Goal: Information Seeking & Learning: Learn about a topic

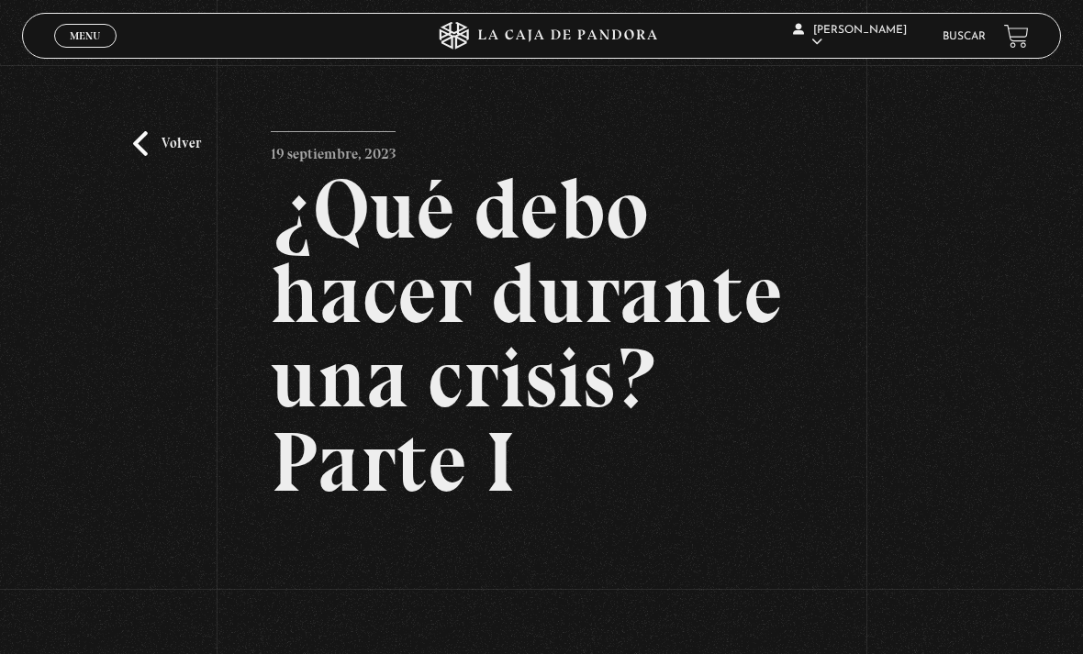
click at [155, 150] on link "Volver" at bounding box center [167, 143] width 68 height 25
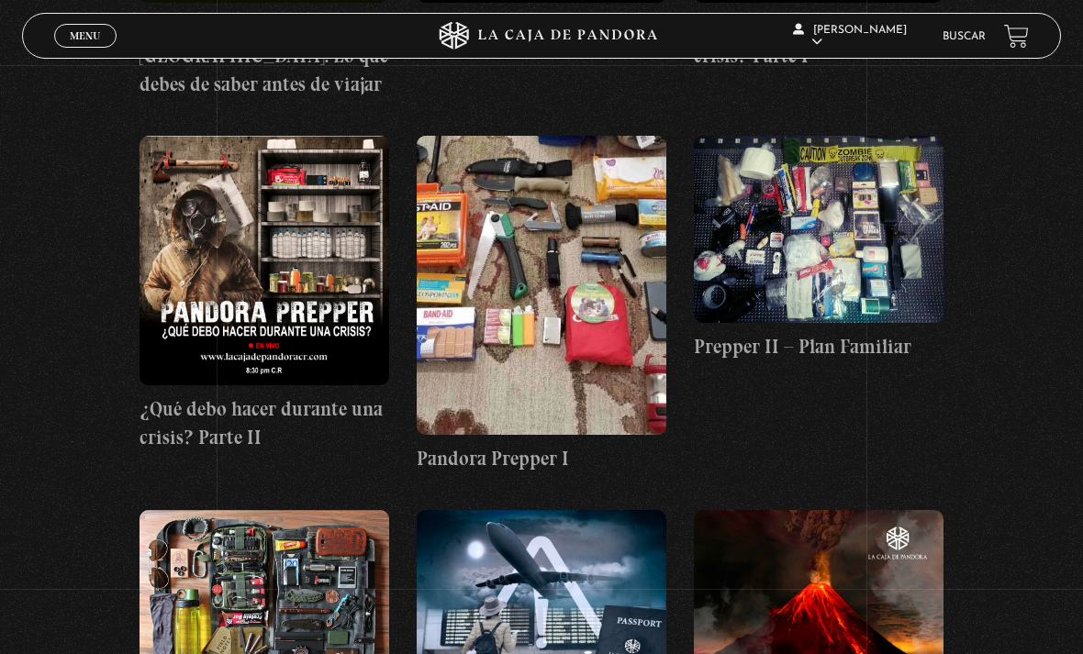
scroll to position [624, 0]
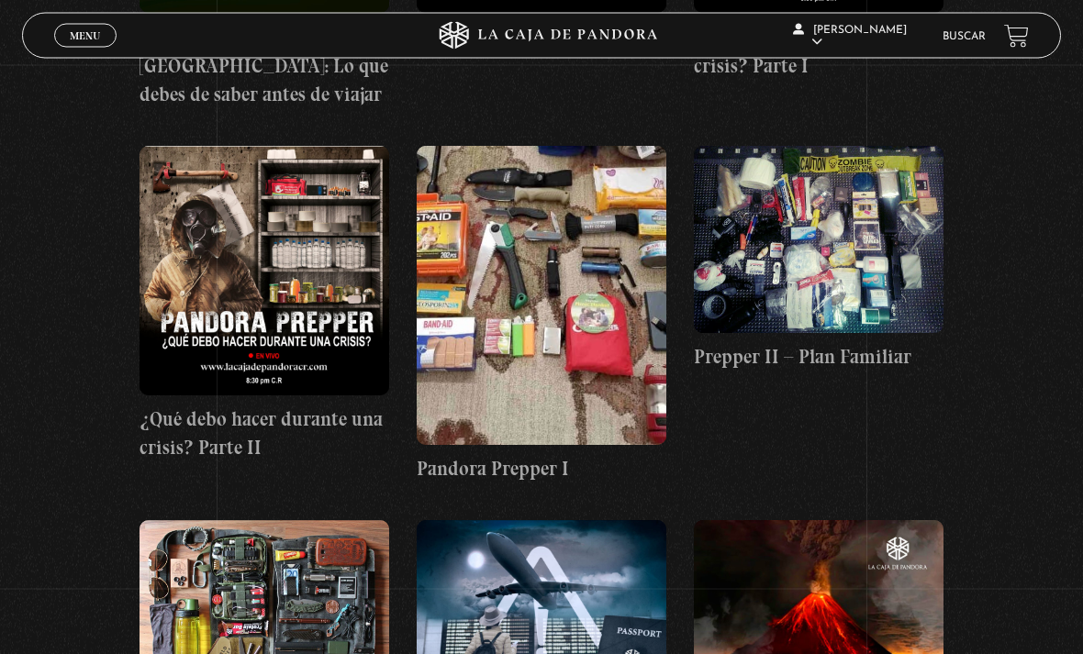
click at [589, 298] on figure at bounding box center [542, 296] width 250 height 299
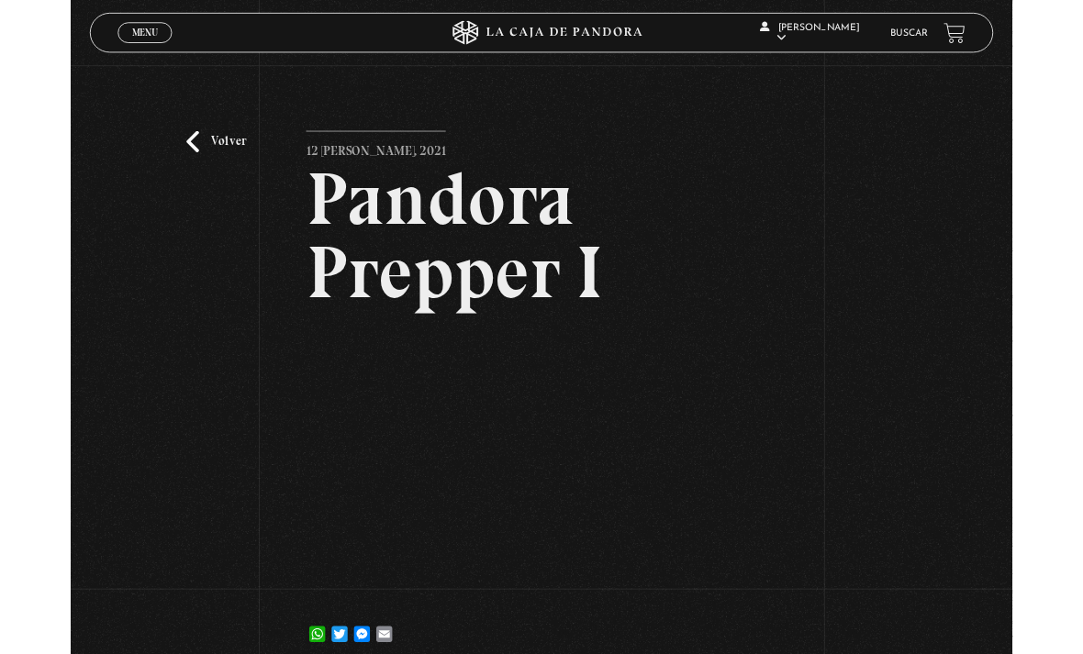
scroll to position [51, 0]
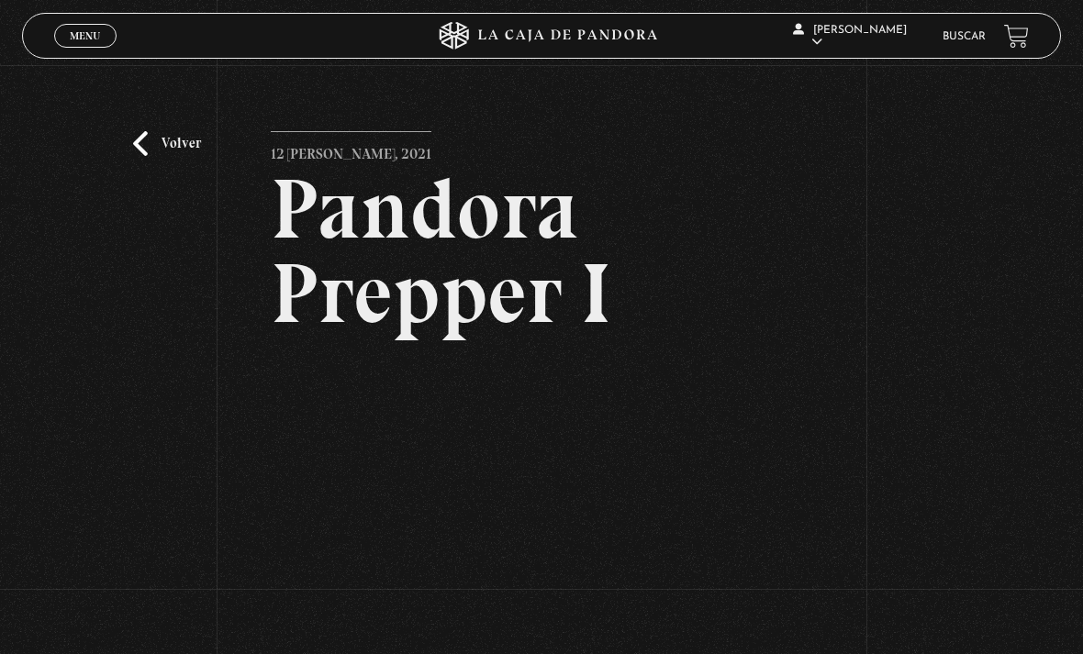
click at [165, 156] on link "Volver" at bounding box center [167, 143] width 68 height 25
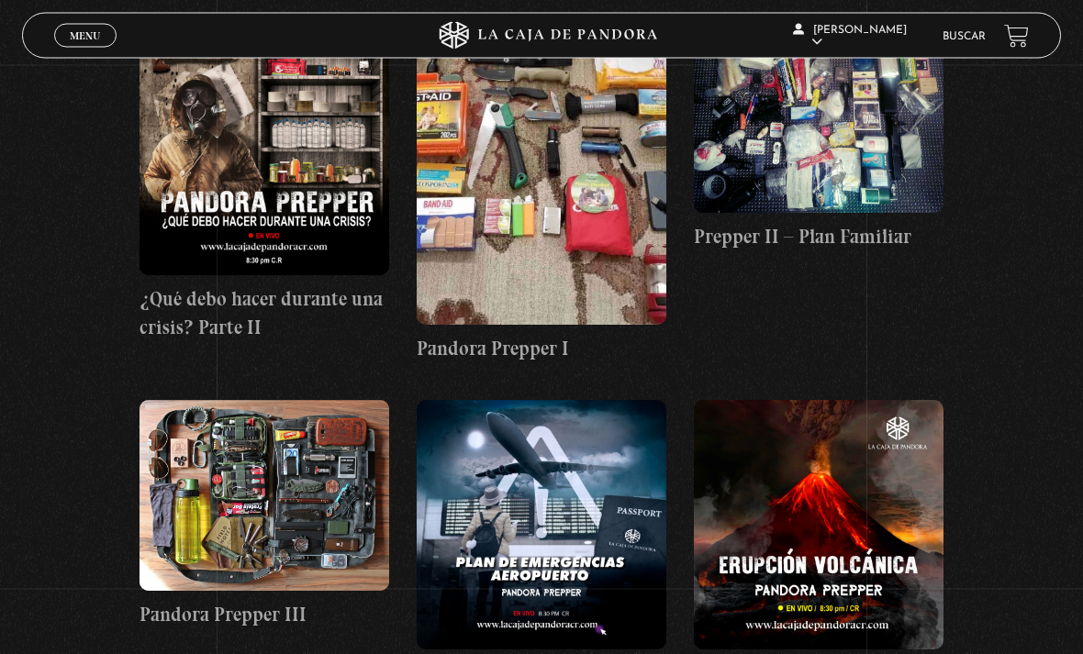
scroll to position [750, 0]
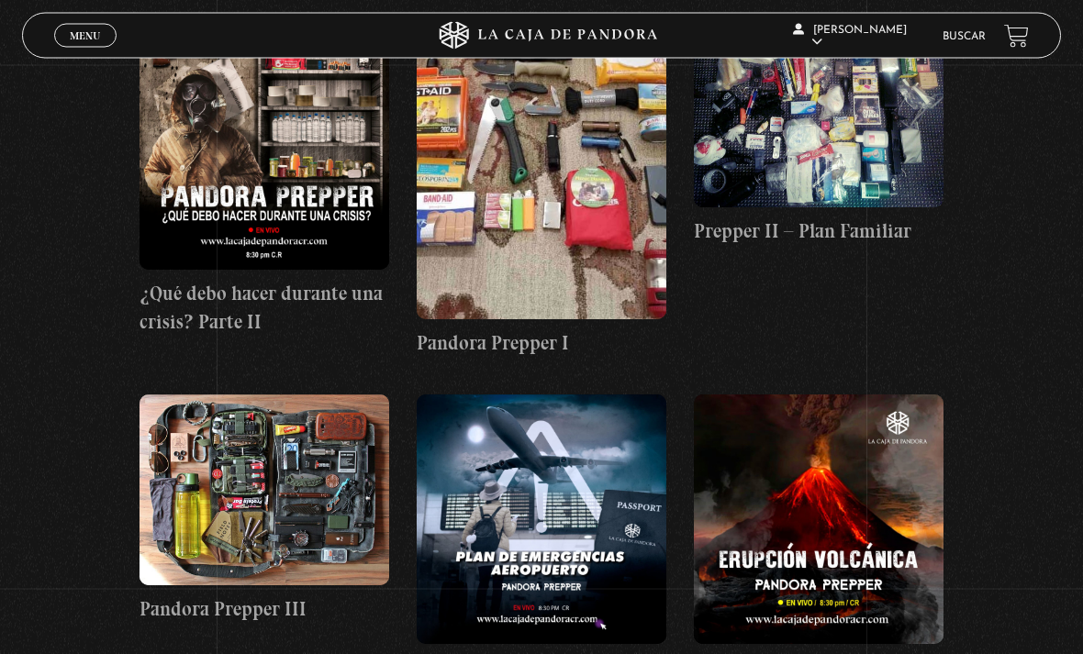
click at [468, 173] on figure at bounding box center [542, 170] width 250 height 299
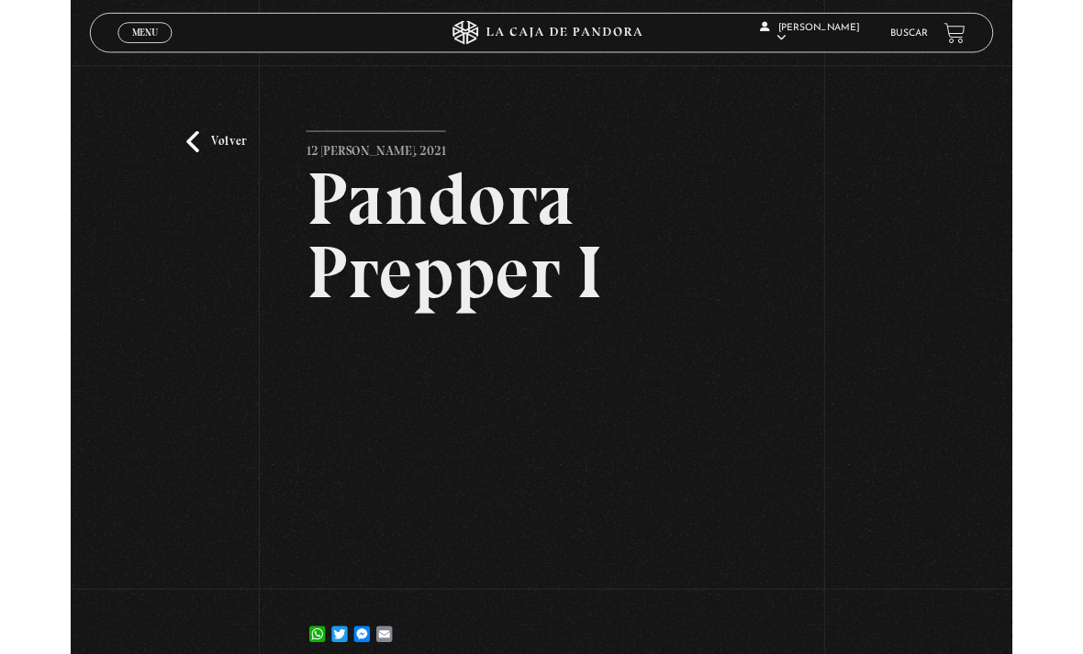
scroll to position [196, 0]
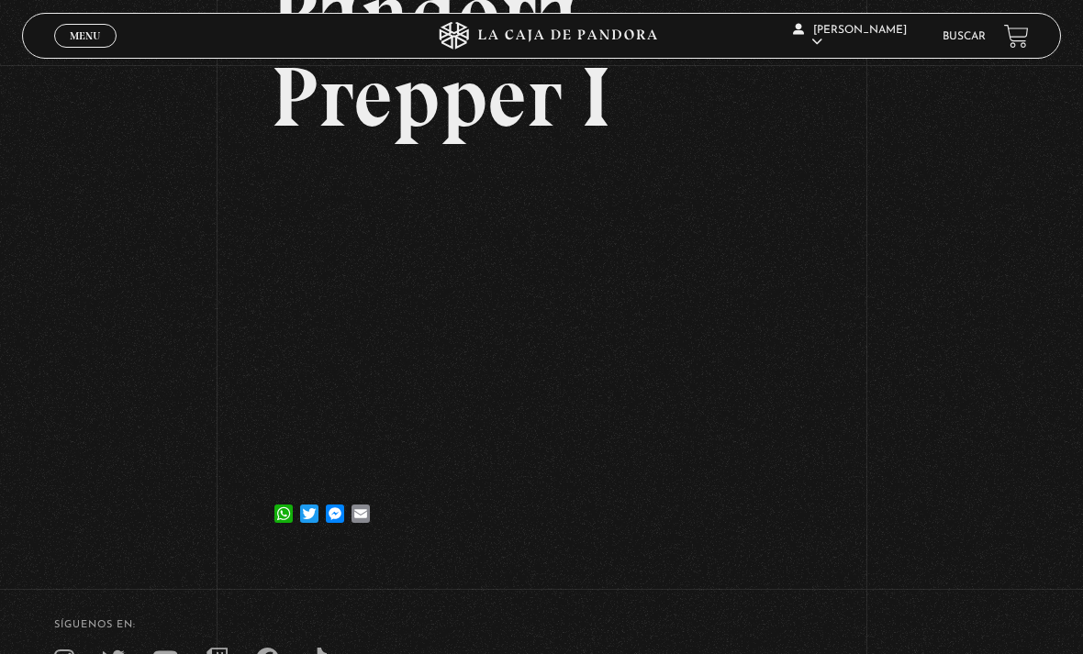
click at [875, 83] on link "En vivos" at bounding box center [857, 59] width 135 height 48
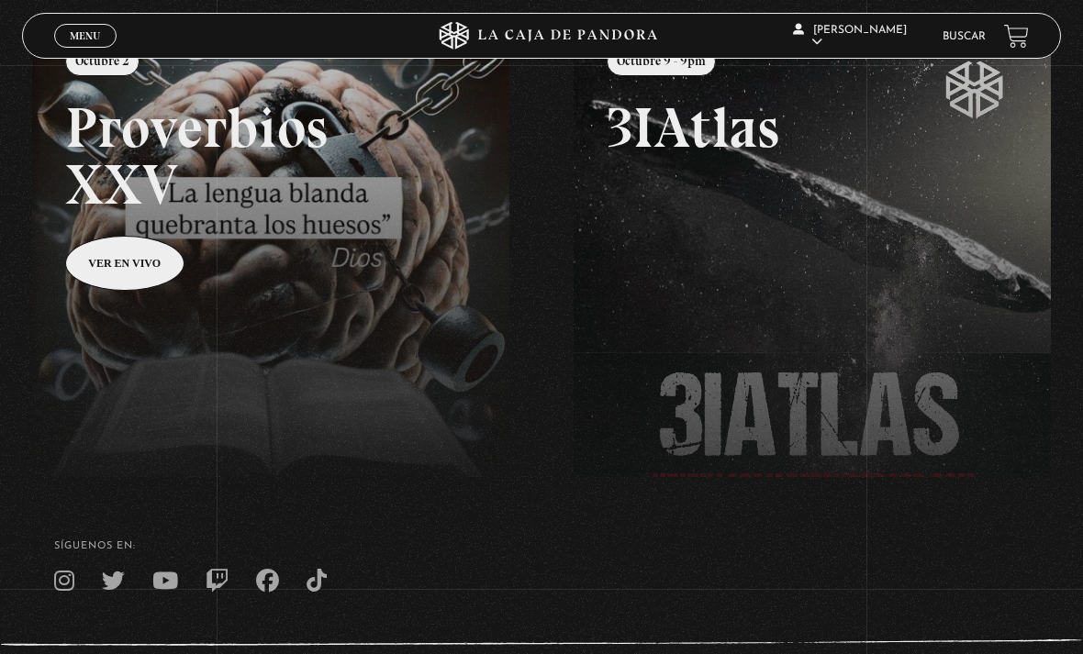
scroll to position [182, 0]
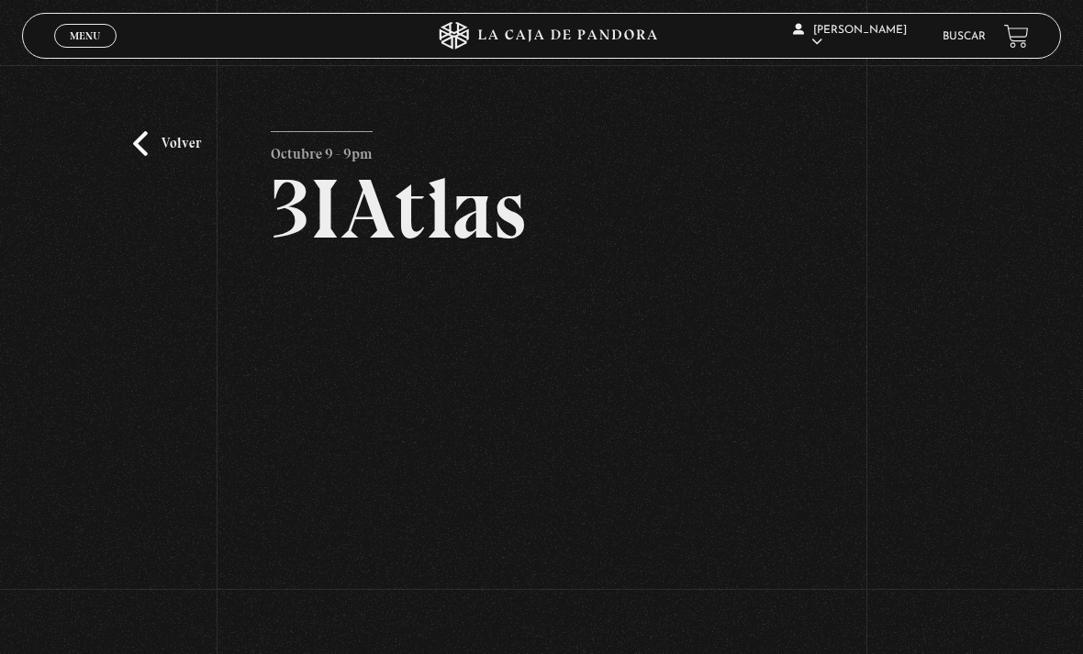
click at [962, 38] on link "Buscar" at bounding box center [964, 36] width 43 height 11
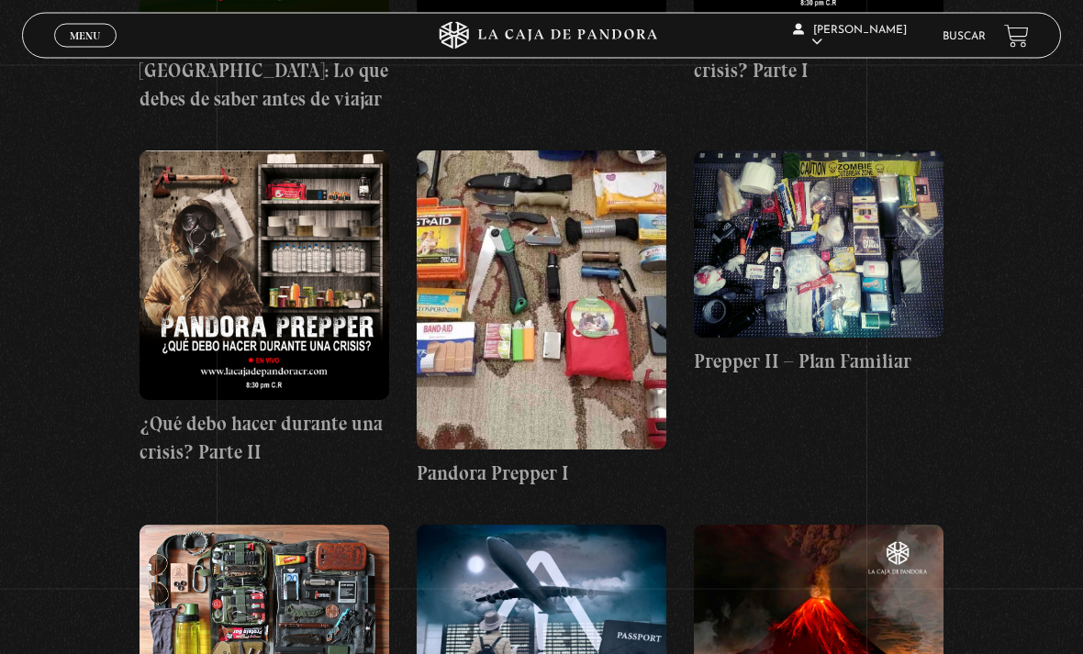
scroll to position [629, 0]
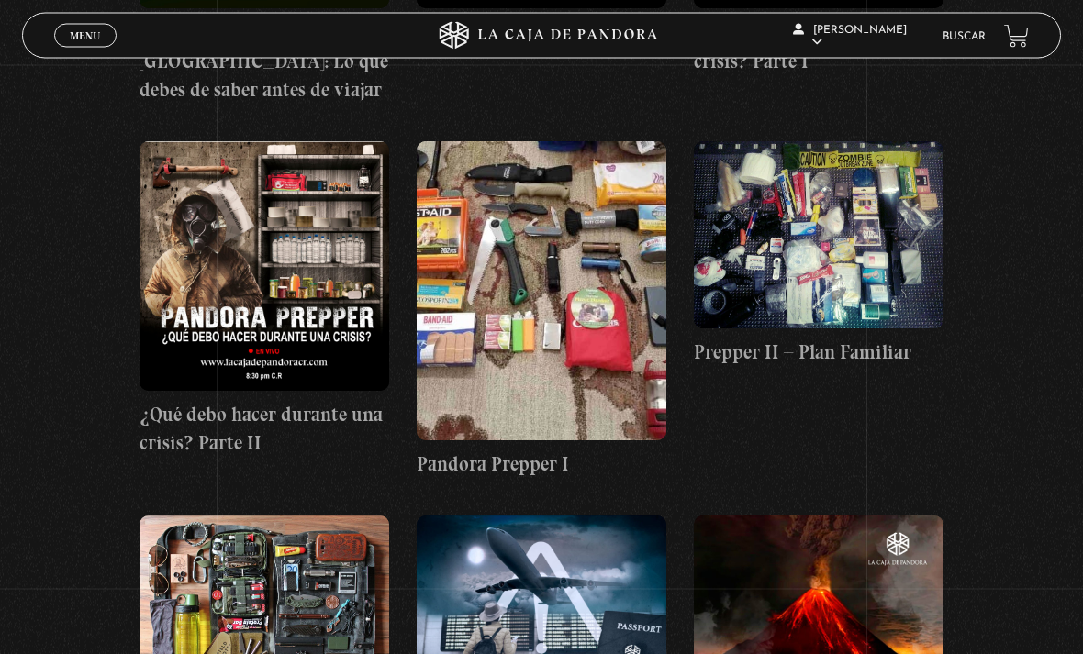
click at [612, 388] on figure at bounding box center [542, 291] width 250 height 299
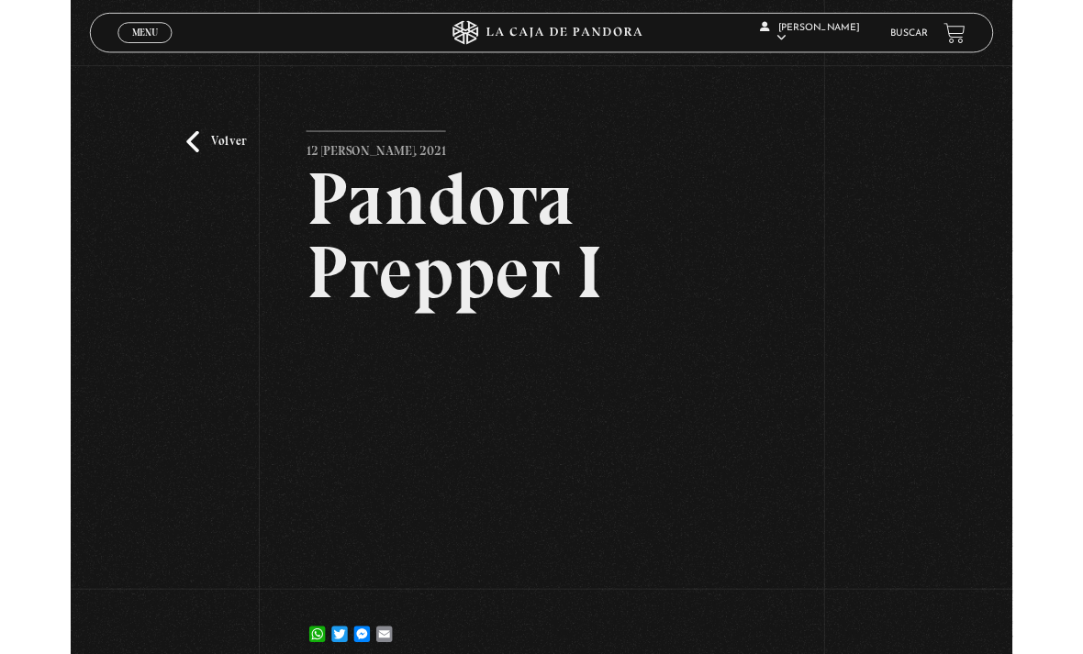
scroll to position [117, 0]
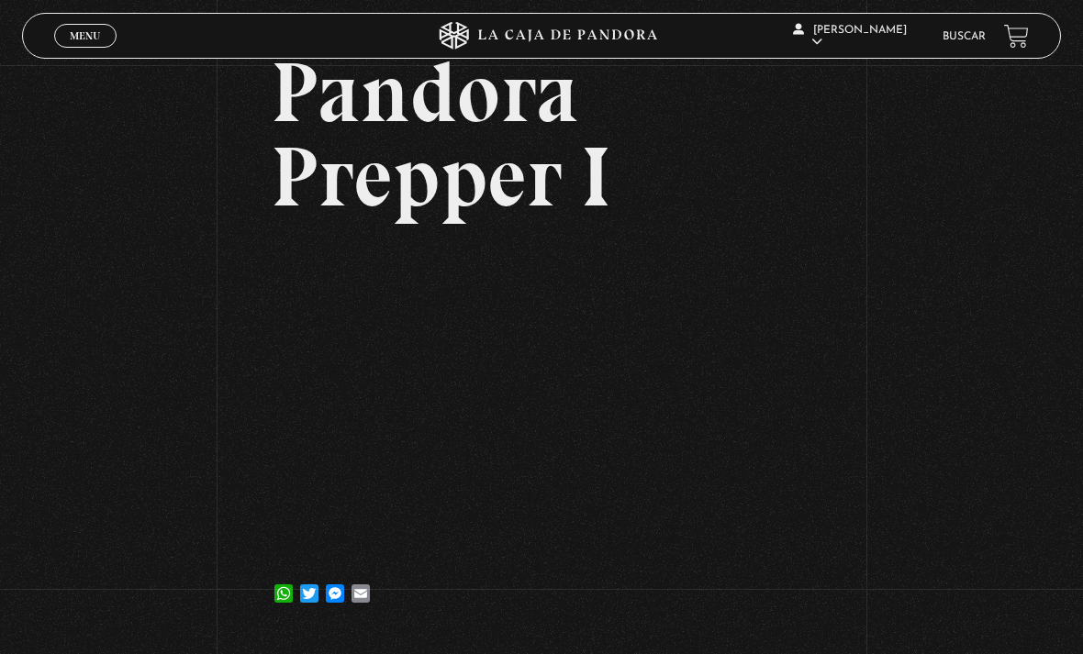
click at [857, 264] on link "Salir" at bounding box center [857, 249] width 135 height 48
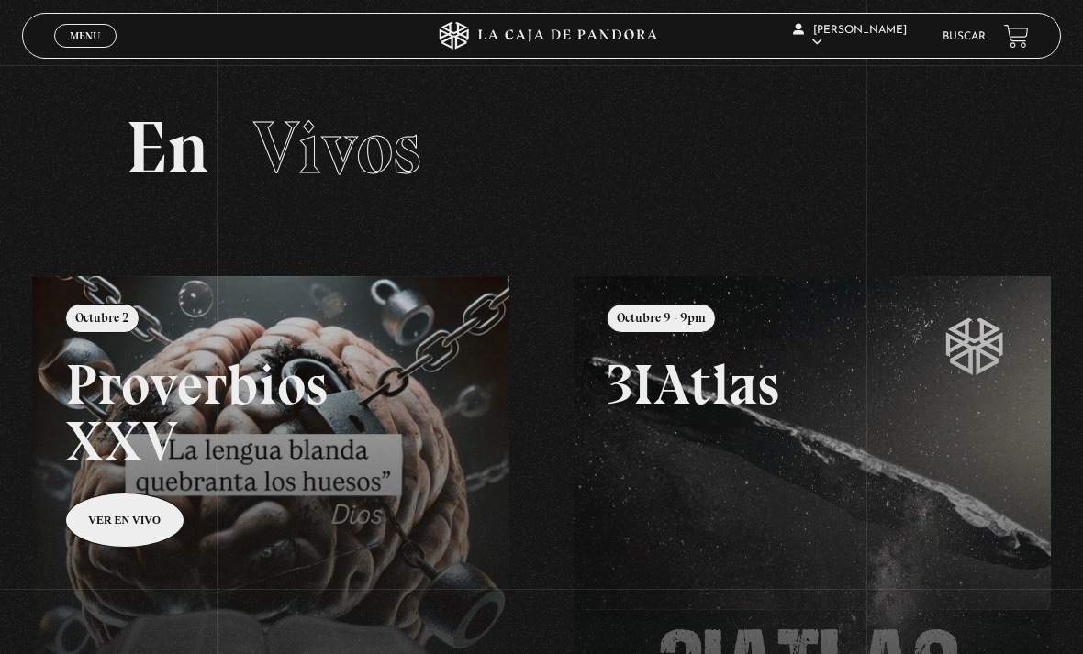
click at [972, 36] on link "Buscar" at bounding box center [964, 36] width 43 height 11
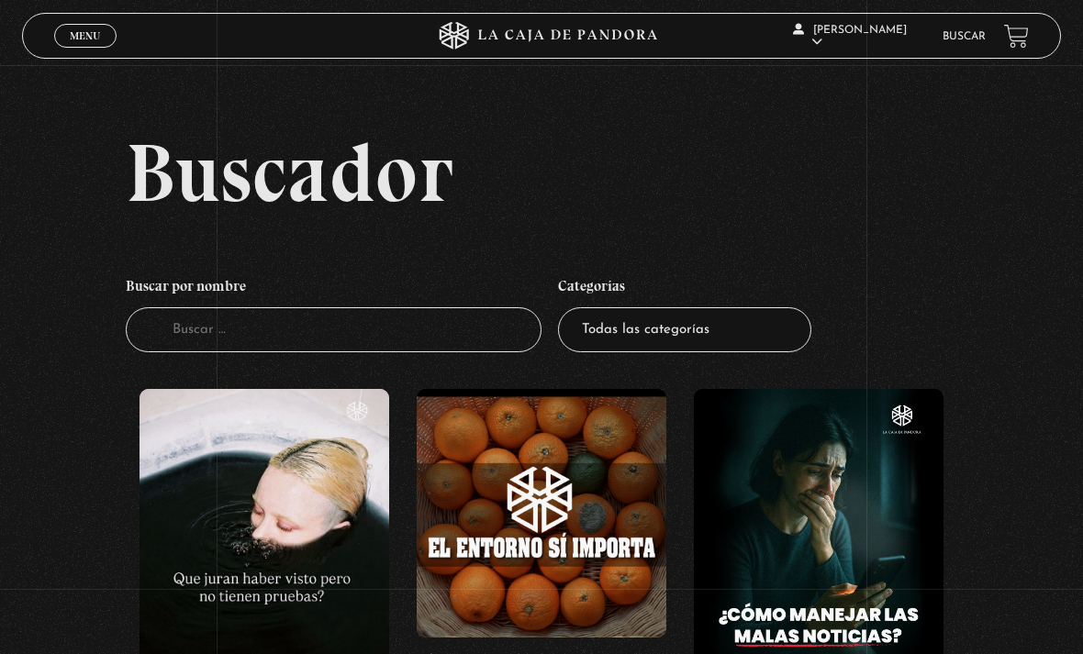
click at [467, 344] on input "Buscador" at bounding box center [334, 329] width 416 height 45
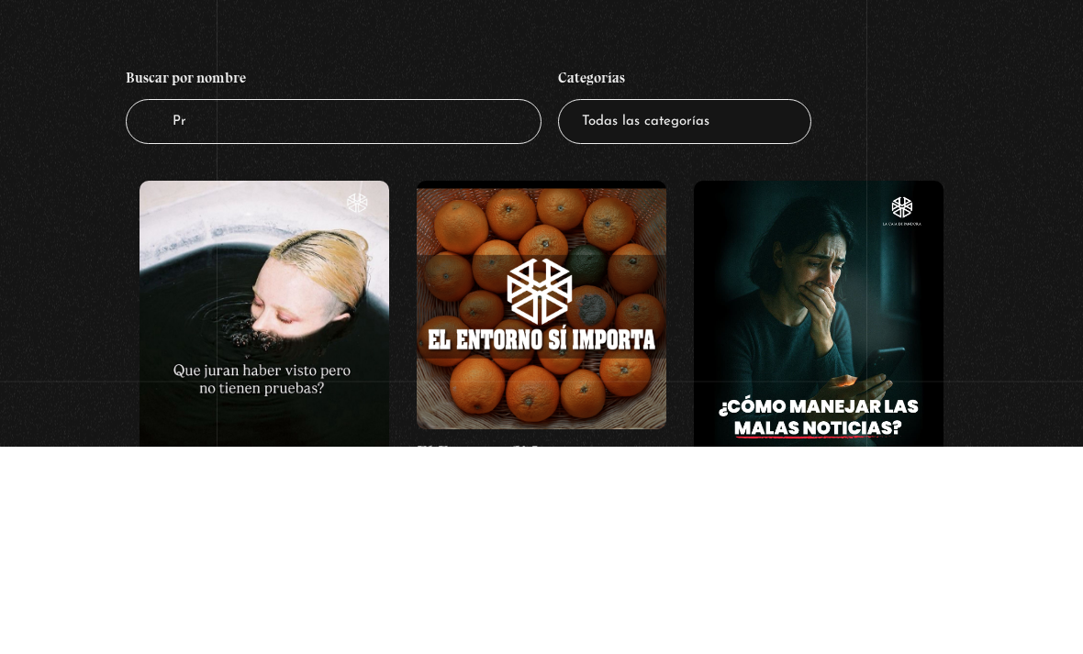
type input "Pre"
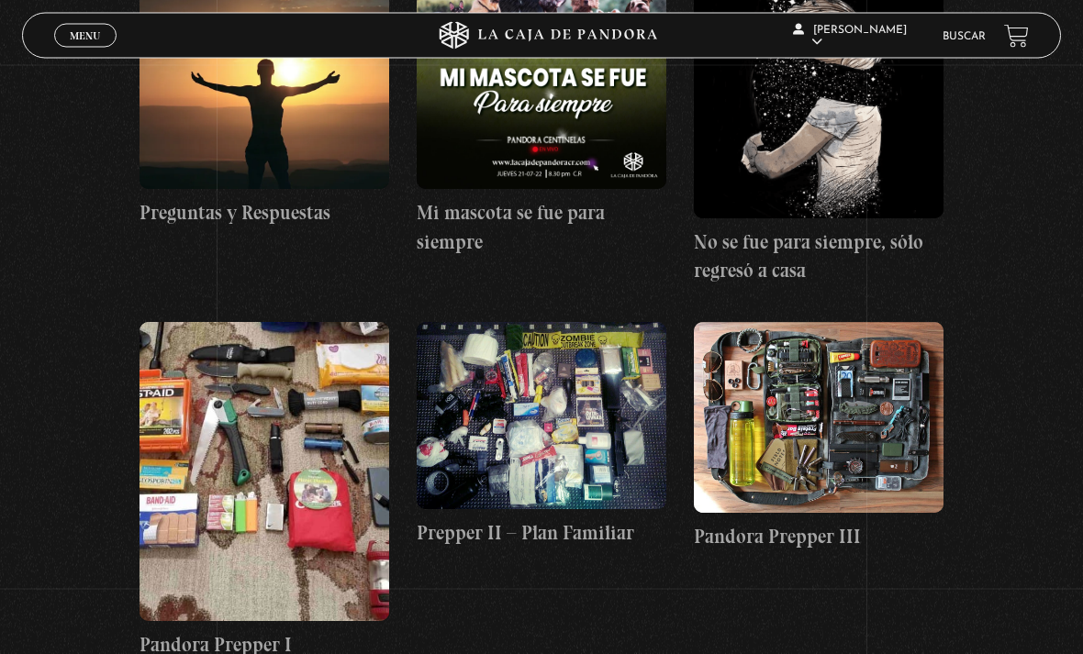
scroll to position [842, 0]
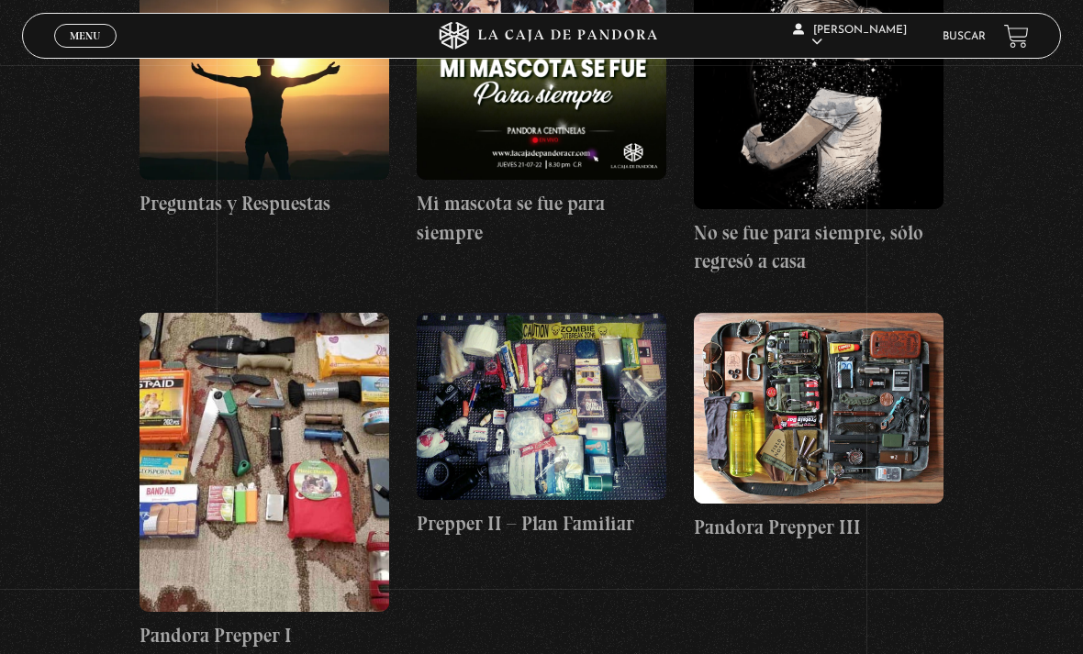
click at [314, 476] on figure at bounding box center [264, 462] width 250 height 299
